Goal: Task Accomplishment & Management: Manage account settings

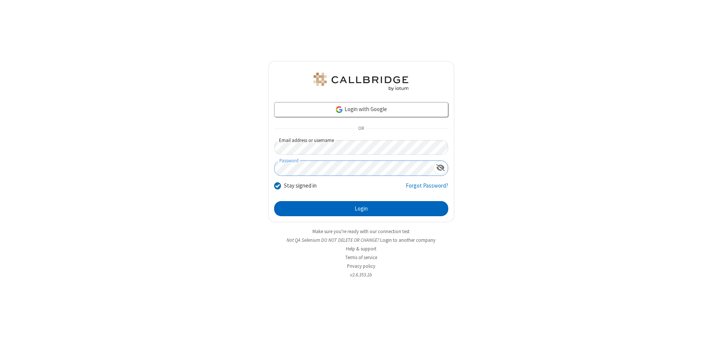
click at [361, 208] on button "Login" at bounding box center [361, 208] width 174 height 15
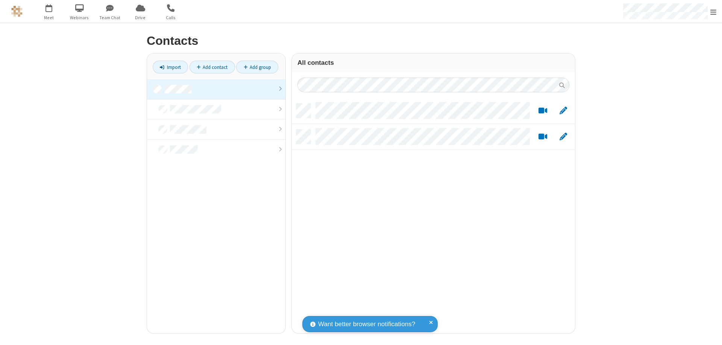
scroll to position [230, 278]
click at [216, 89] on link at bounding box center [216, 89] width 138 height 20
click at [212, 67] on link "Add contact" at bounding box center [213, 67] width 46 height 13
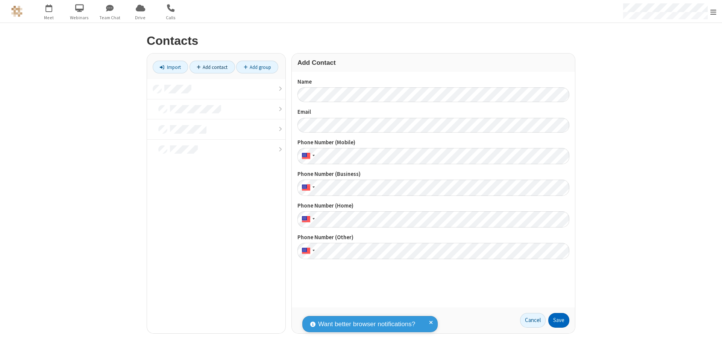
click at [559, 320] on button "Save" at bounding box center [559, 320] width 21 height 15
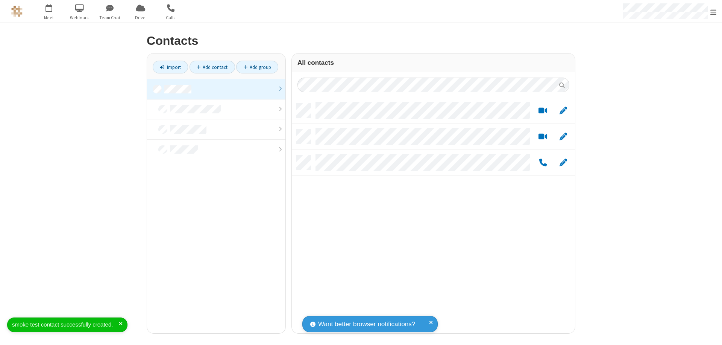
scroll to position [230, 278]
click at [212, 67] on link "Add contact" at bounding box center [213, 67] width 46 height 13
